Goal: Task Accomplishment & Management: Use online tool/utility

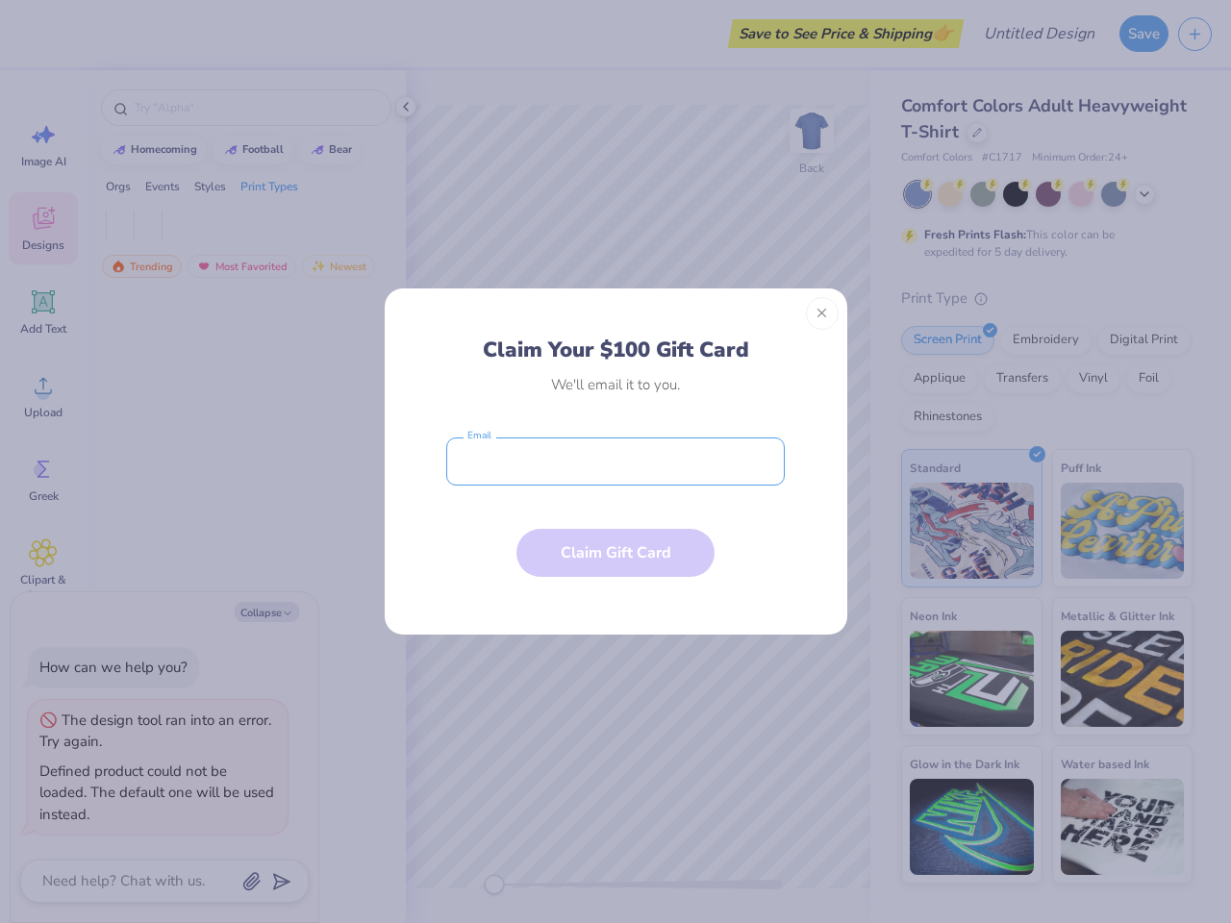
type textarea "x"
click at [615, 462] on input "email" at bounding box center [615, 462] width 339 height 48
click at [822, 314] on button "Close" at bounding box center [822, 313] width 33 height 33
